Goal: Information Seeking & Learning: Learn about a topic

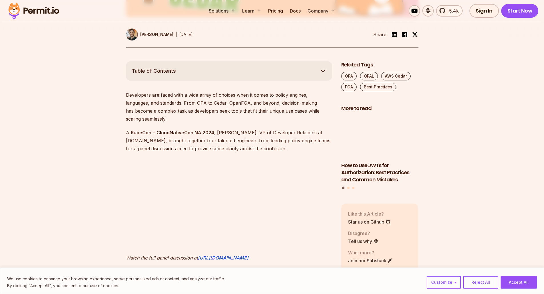
scroll to position [285, 0]
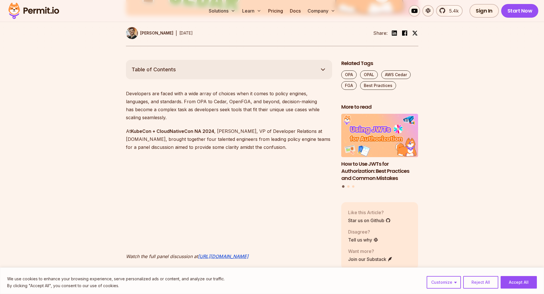
click at [144, 103] on p "Developers are faced with a wide array of choices when it comes to policy engin…" at bounding box center [229, 106] width 206 height 32
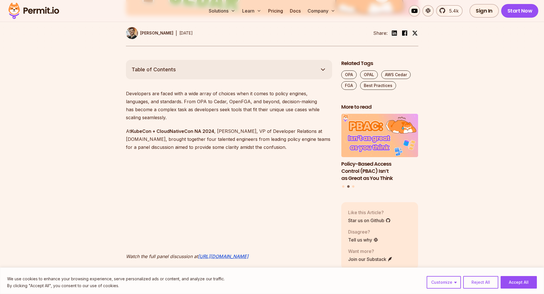
click at [213, 102] on p "Developers are faced with a wide array of choices when it comes to policy engin…" at bounding box center [229, 106] width 206 height 32
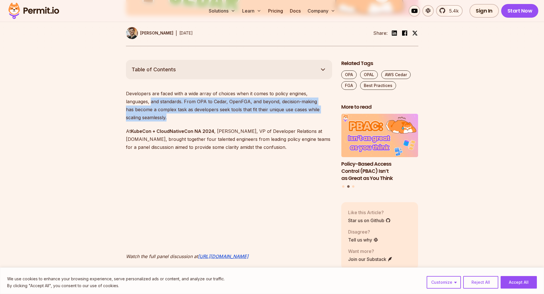
drag, startPoint x: 330, startPoint y: 111, endPoint x: 122, endPoint y: 100, distance: 208.3
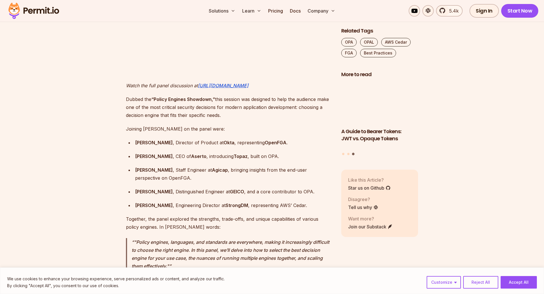
scroll to position [457, 0]
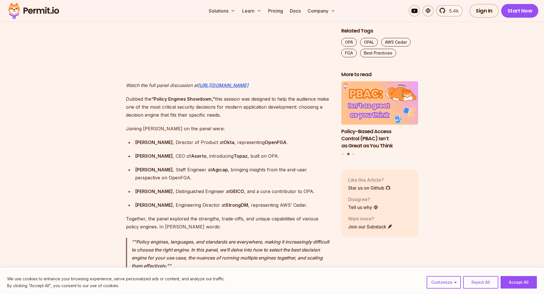
drag, startPoint x: 223, startPoint y: 108, endPoint x: 95, endPoint y: 99, distance: 128.7
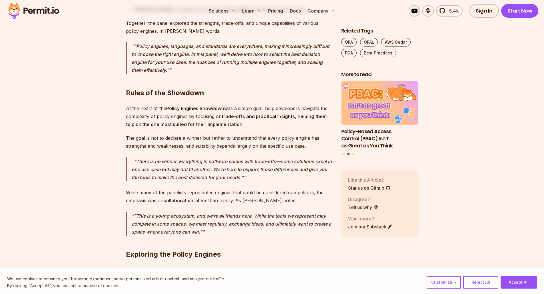
scroll to position [656, 0]
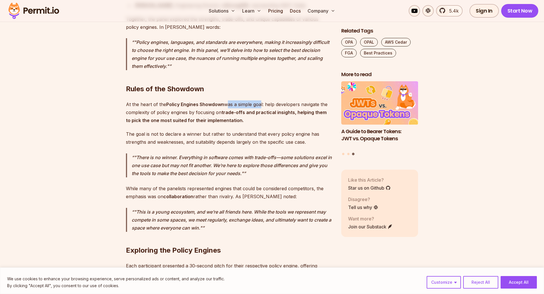
drag, startPoint x: 225, startPoint y: 97, endPoint x: 259, endPoint y: 96, distance: 33.4
click at [259, 100] on p "At the heart of the Policy Engines Showdown was a simple goal: help developers …" at bounding box center [229, 112] width 206 height 24
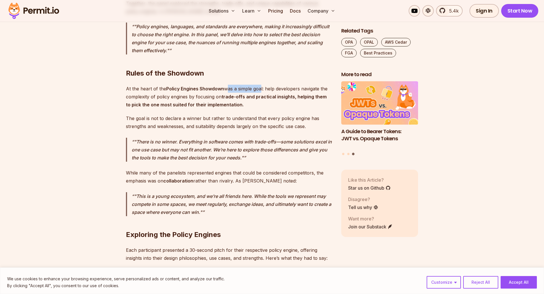
scroll to position [685, 0]
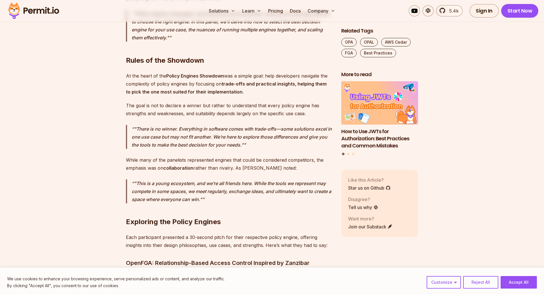
click at [170, 106] on p "The goal is not to declare a winner but rather to understand that every policy …" at bounding box center [229, 110] width 206 height 16
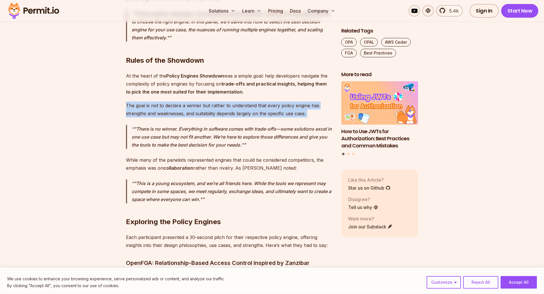
click at [170, 106] on p "The goal is not to declare a winner but rather to understand that every policy …" at bounding box center [229, 110] width 206 height 16
click at [164, 109] on p "The goal is not to declare a winner but rather to understand that every policy …" at bounding box center [229, 110] width 206 height 16
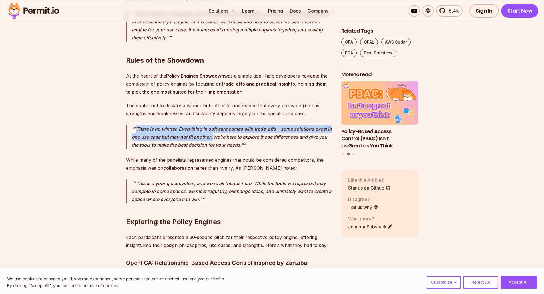
drag, startPoint x: 136, startPoint y: 120, endPoint x: 219, endPoint y: 127, distance: 83.9
click at [219, 127] on p ""There is no winner. Everything in software comes with trade-offs—some solution…" at bounding box center [232, 137] width 200 height 24
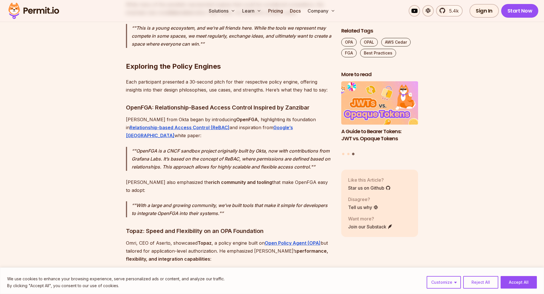
scroll to position [856, 0]
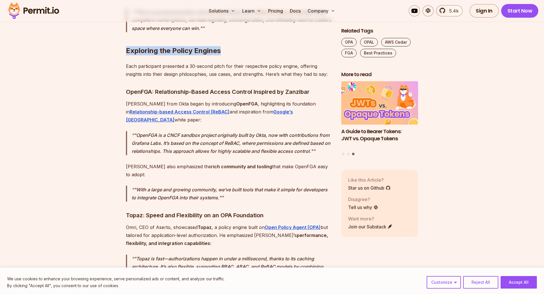
drag, startPoint x: 127, startPoint y: 40, endPoint x: 262, endPoint y: 34, distance: 134.8
click at [265, 34] on h2 "Exploring the Policy Engines" at bounding box center [229, 39] width 206 height 32
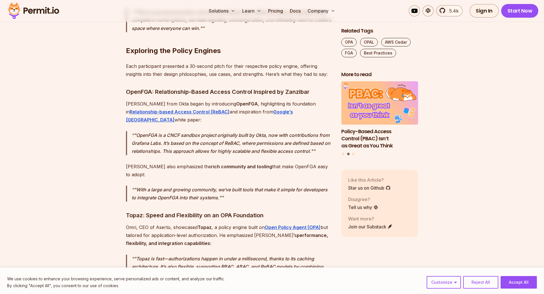
click at [158, 100] on p "[PERSON_NAME] from Okta began by introducing OpenFGA , highlighting its foundat…" at bounding box center [229, 112] width 206 height 24
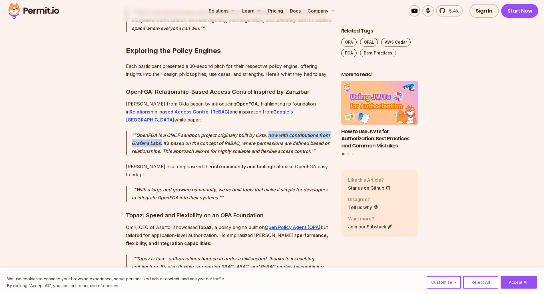
drag, startPoint x: 269, startPoint y: 120, endPoint x: 161, endPoint y: 128, distance: 107.6
click at [161, 131] on p ""OpenFGA is a CNCF sandbox project originally built by Okta, now with contribut…" at bounding box center [232, 143] width 200 height 24
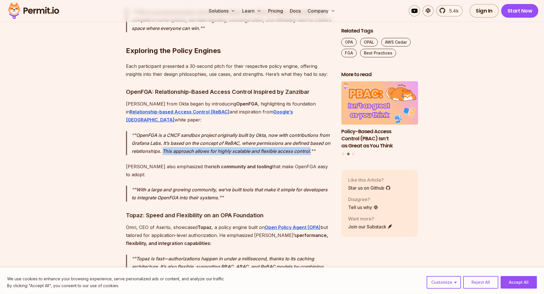
drag, startPoint x: 162, startPoint y: 136, endPoint x: 311, endPoint y: 137, distance: 149.0
click at [311, 137] on p ""OpenFGA is a CNCF sandbox project originally built by Okta, now with contribut…" at bounding box center [232, 143] width 200 height 24
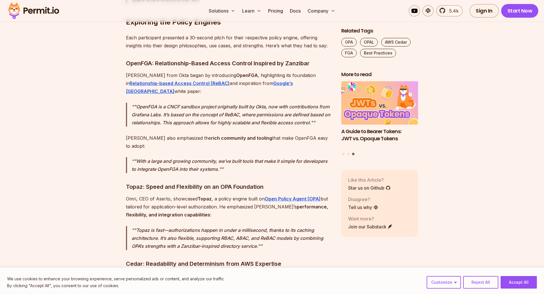
scroll to position [913, 0]
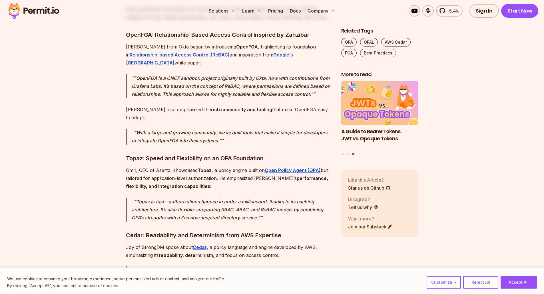
click at [136, 154] on h3 "Topaz: Speed and Flexibility on an OPA Foundation" at bounding box center [229, 158] width 206 height 9
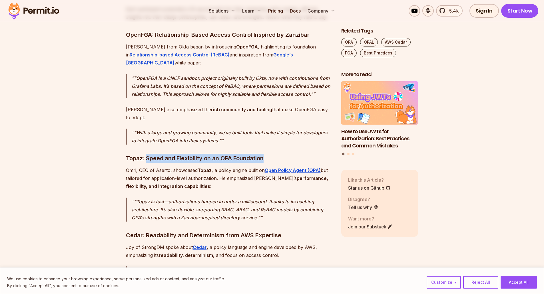
drag, startPoint x: 226, startPoint y: 134, endPoint x: 146, endPoint y: 132, distance: 79.7
click at [146, 154] on h3 "Topaz: Speed and Flexibility on an OPA Foundation" at bounding box center [229, 158] width 206 height 9
click at [202, 168] on strong "Topaz" at bounding box center [204, 171] width 14 height 6
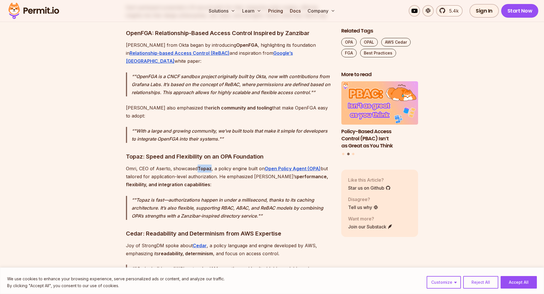
scroll to position [942, 0]
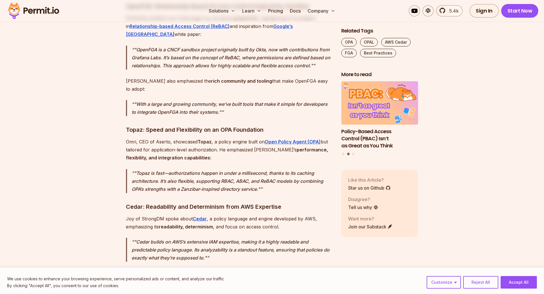
click at [188, 169] on p ""Topaz is fast—authorizations happen in under a millisecond, thanks to its cach…" at bounding box center [232, 181] width 200 height 24
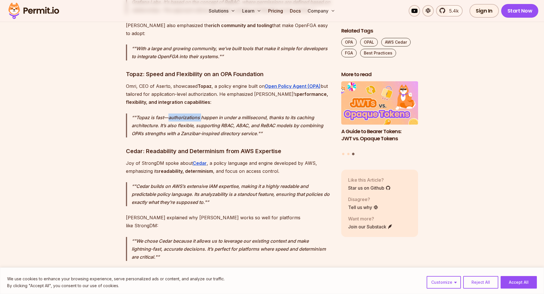
scroll to position [999, 0]
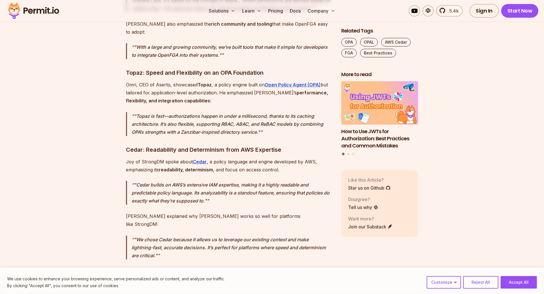
click at [131, 145] on h3 "Cedar: Readability and Determinism from AWS Expertise" at bounding box center [229, 149] width 206 height 9
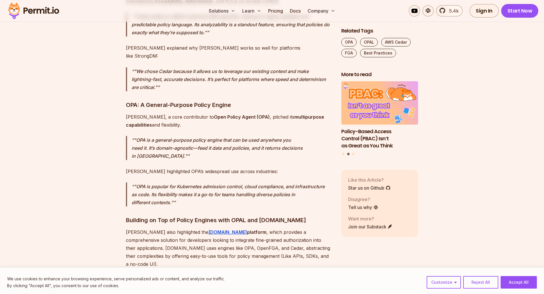
scroll to position [1170, 0]
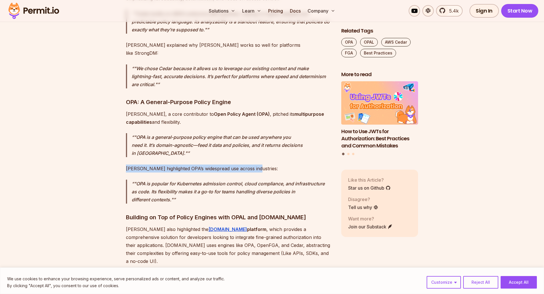
drag, startPoint x: 124, startPoint y: 129, endPoint x: 261, endPoint y: 132, distance: 137.6
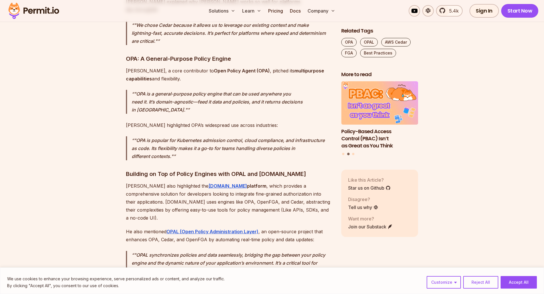
scroll to position [1227, 0]
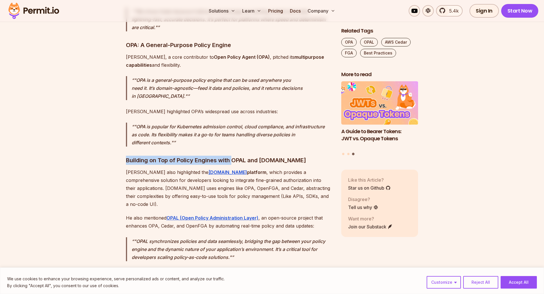
drag, startPoint x: 132, startPoint y: 120, endPoint x: 232, endPoint y: 121, distance: 99.6
click at [237, 156] on h3 "Building on Top of Policy Engines with OPAL and [DOMAIN_NAME]" at bounding box center [229, 160] width 206 height 9
click at [159, 168] on p "[PERSON_NAME] also highlighted the [DOMAIN_NAME] platform , which provides a co…" at bounding box center [229, 188] width 206 height 40
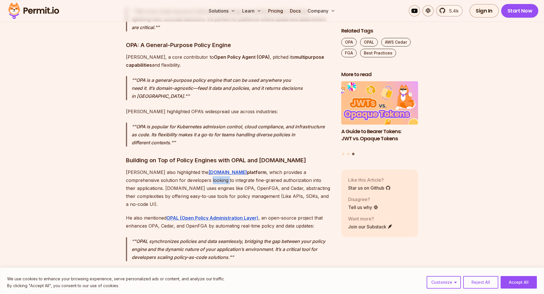
click at [159, 168] on p "[PERSON_NAME] also highlighted the [DOMAIN_NAME] platform , which provides a co…" at bounding box center [229, 188] width 206 height 40
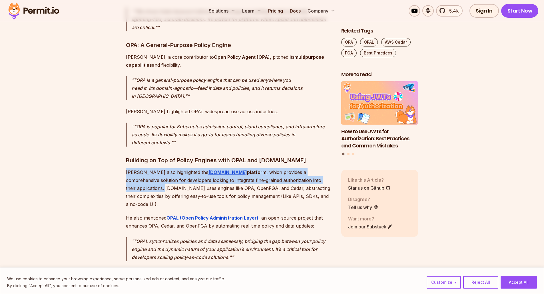
drag, startPoint x: 301, startPoint y: 140, endPoint x: 125, endPoint y: 131, distance: 176.6
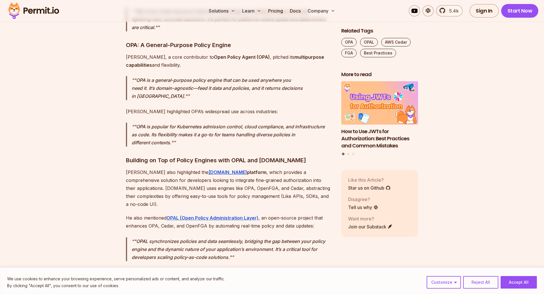
click at [157, 168] on p "[PERSON_NAME] also highlighted the [DOMAIN_NAME] platform , which provides a co…" at bounding box center [229, 188] width 206 height 40
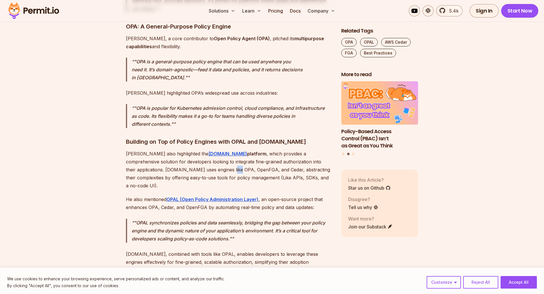
scroll to position [1256, 0]
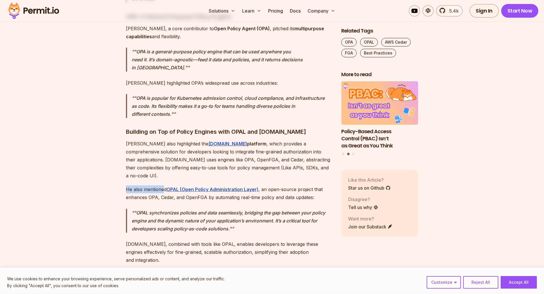
drag, startPoint x: 125, startPoint y: 142, endPoint x: 164, endPoint y: 142, distance: 38.2
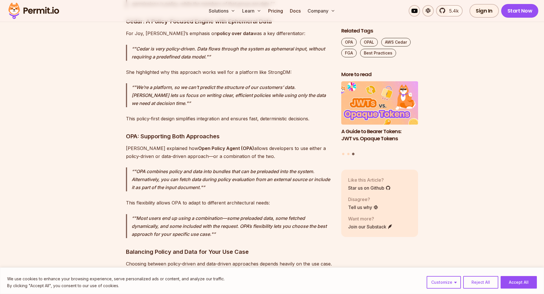
scroll to position [1712, 0]
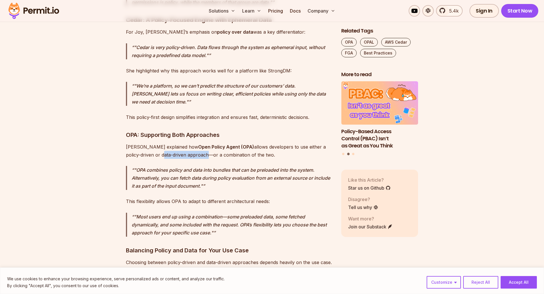
drag, startPoint x: 131, startPoint y: 90, endPoint x: 176, endPoint y: 89, distance: 45.4
click at [176, 143] on p "[PERSON_NAME] explained how Open Policy Agent (OPA) allows developers to use ei…" at bounding box center [229, 151] width 206 height 16
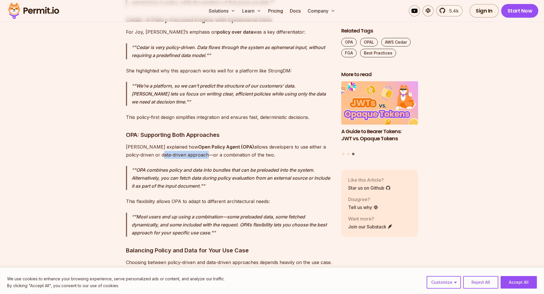
drag, startPoint x: 245, startPoint y: 89, endPoint x: 109, endPoint y: 84, distance: 136.5
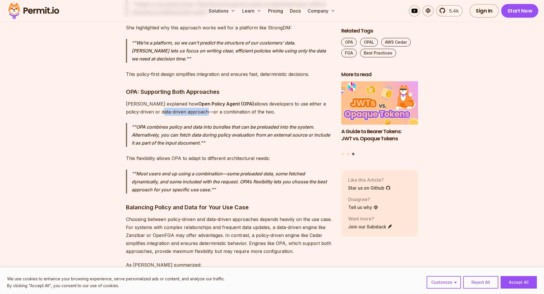
scroll to position [1798, 0]
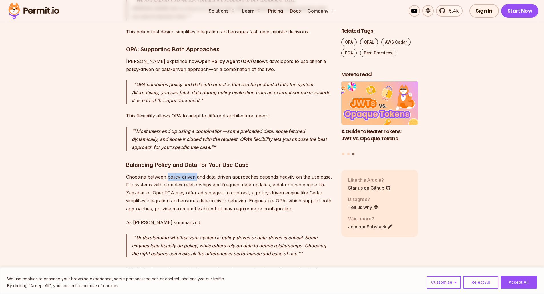
drag, startPoint x: 168, startPoint y: 111, endPoint x: 197, endPoint y: 112, distance: 30.0
click at [197, 173] on p "Choosing between policy-driven and data-driven approaches depends heavily on th…" at bounding box center [229, 193] width 206 height 40
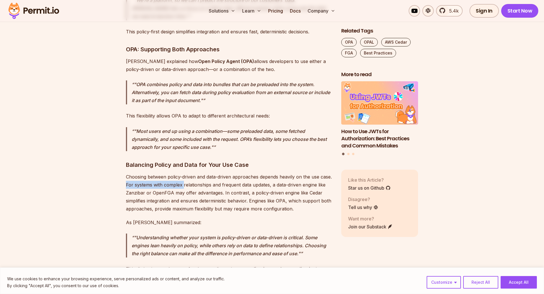
drag, startPoint x: 125, startPoint y: 120, endPoint x: 185, endPoint y: 118, distance: 60.3
click at [162, 173] on p "Choosing between policy-driven and data-driven approaches depends heavily on th…" at bounding box center [229, 193] width 206 height 40
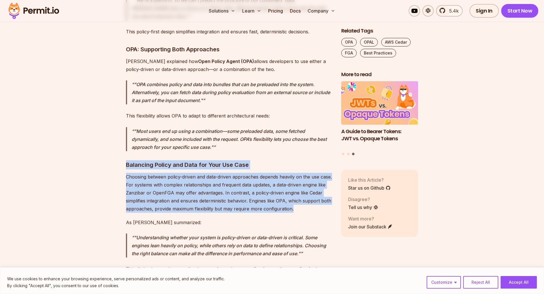
drag, startPoint x: 296, startPoint y: 144, endPoint x: 99, endPoint y: 104, distance: 201.3
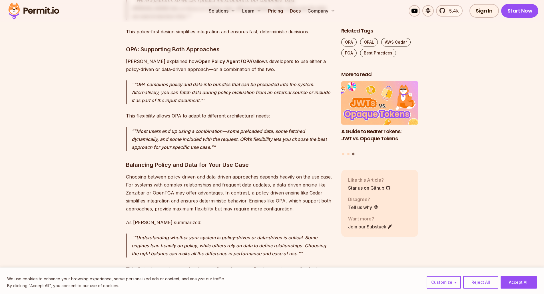
click at [189, 219] on p "As [PERSON_NAME] summarized:" at bounding box center [229, 223] width 206 height 8
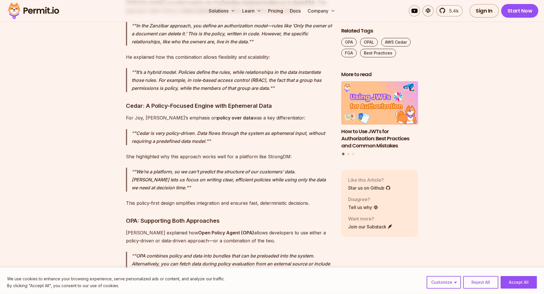
scroll to position [1627, 0]
